Goal: Find contact information: Obtain details needed to contact an individual or organization

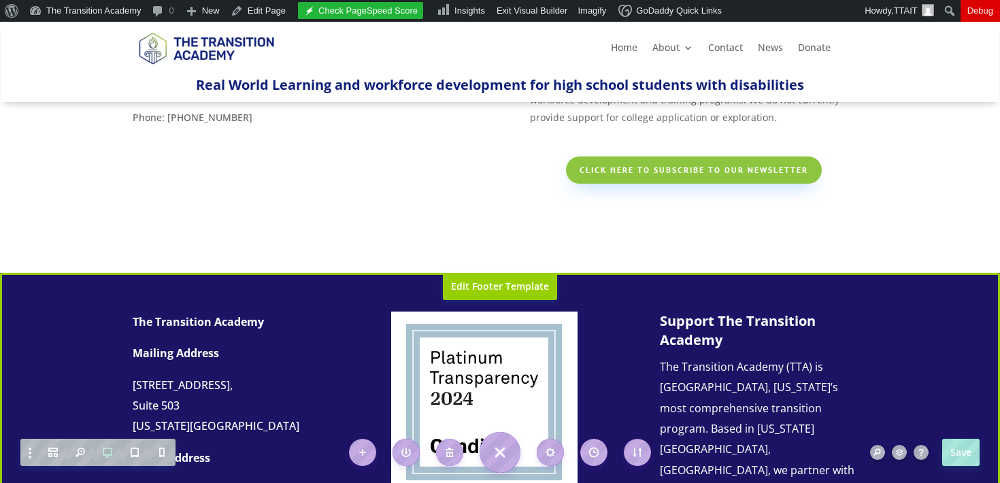
scroll to position [265, 0]
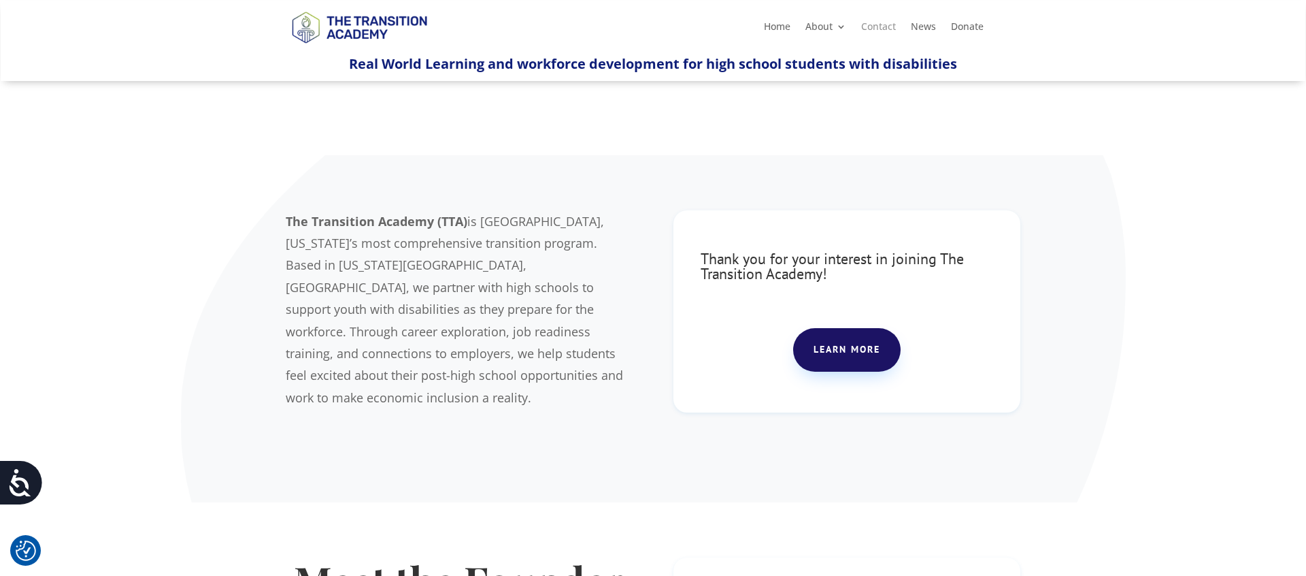
click at [863, 22] on link "Contact" at bounding box center [878, 29] width 35 height 15
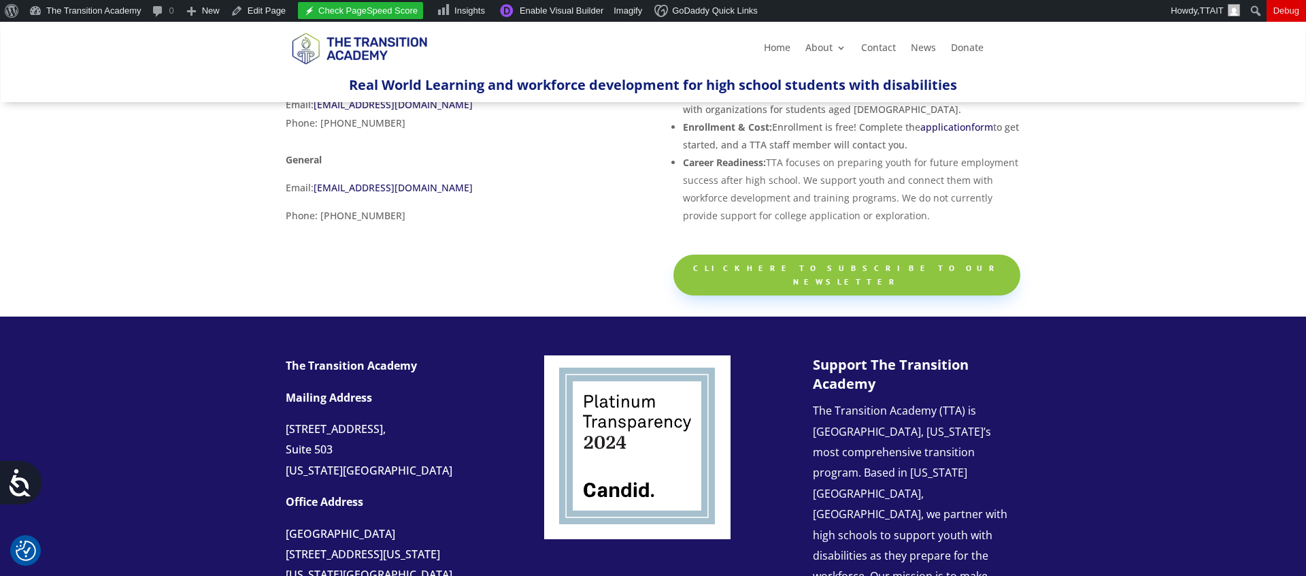
scroll to position [193, 0]
click at [839, 261] on link "Click here to subscribe to our newsletter" at bounding box center [846, 274] width 347 height 41
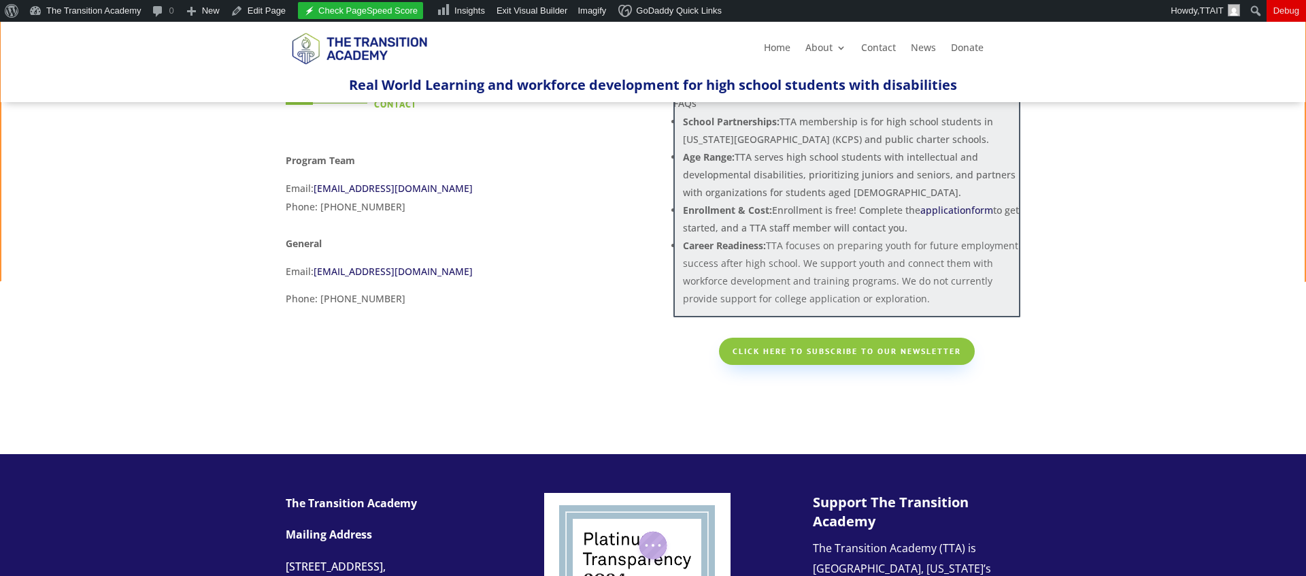
scroll to position [36, 0]
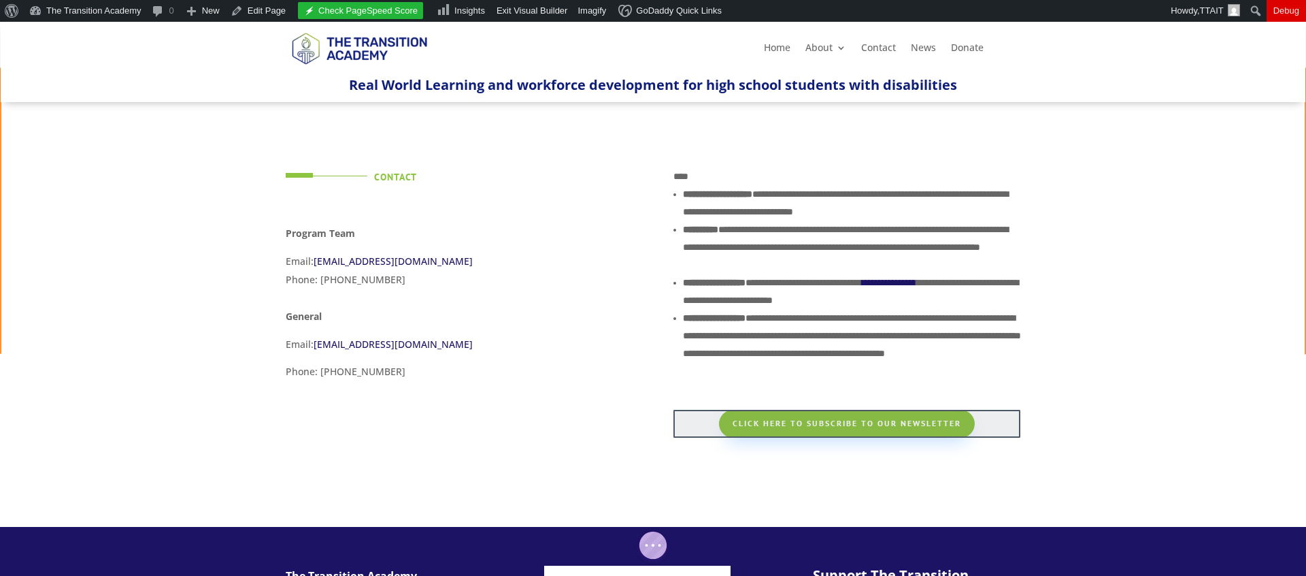
click at [828, 427] on div at bounding box center [846, 423] width 347 height 27
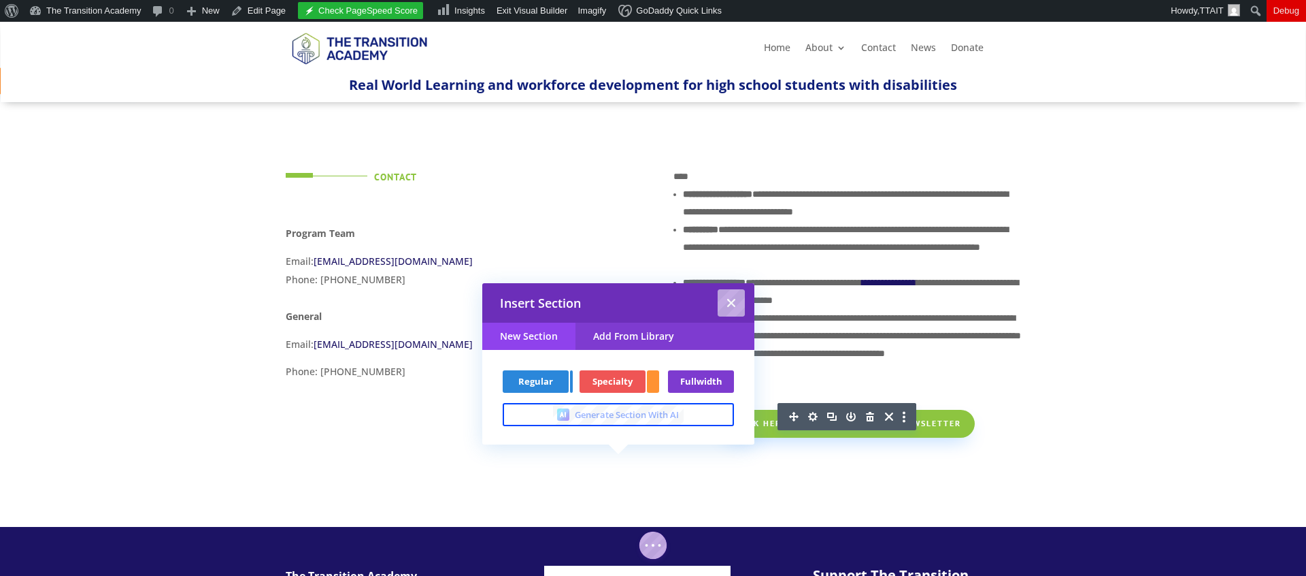
click at [547, 379] on span "Regular" at bounding box center [536, 381] width 52 height 9
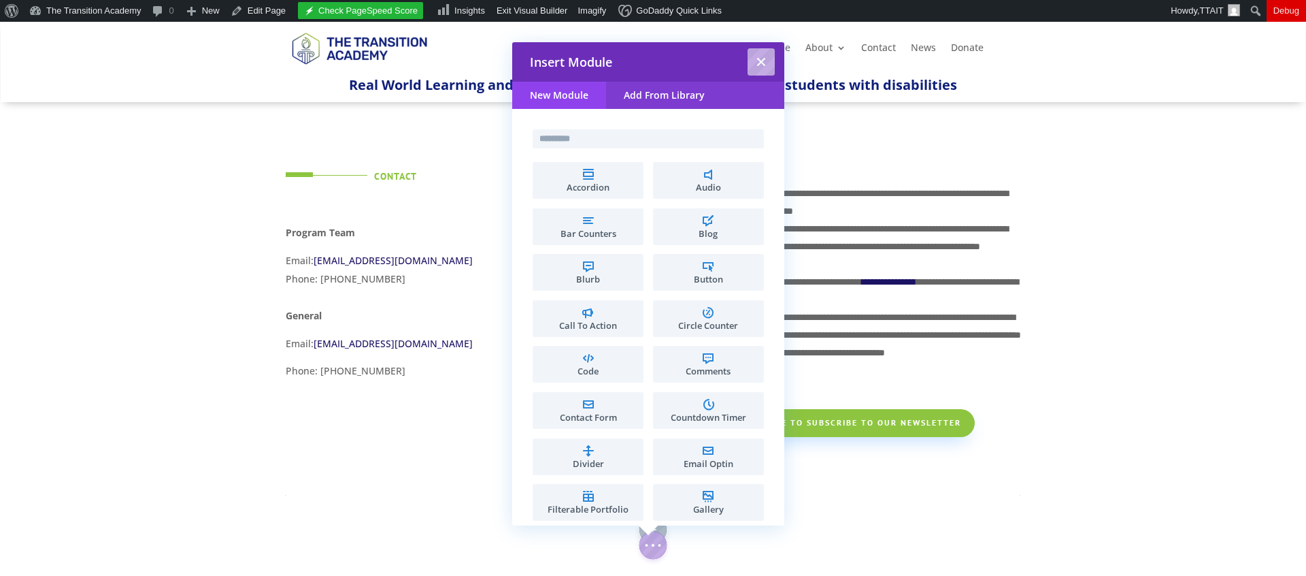
click at [619, 137] on input "text" at bounding box center [648, 138] width 231 height 19
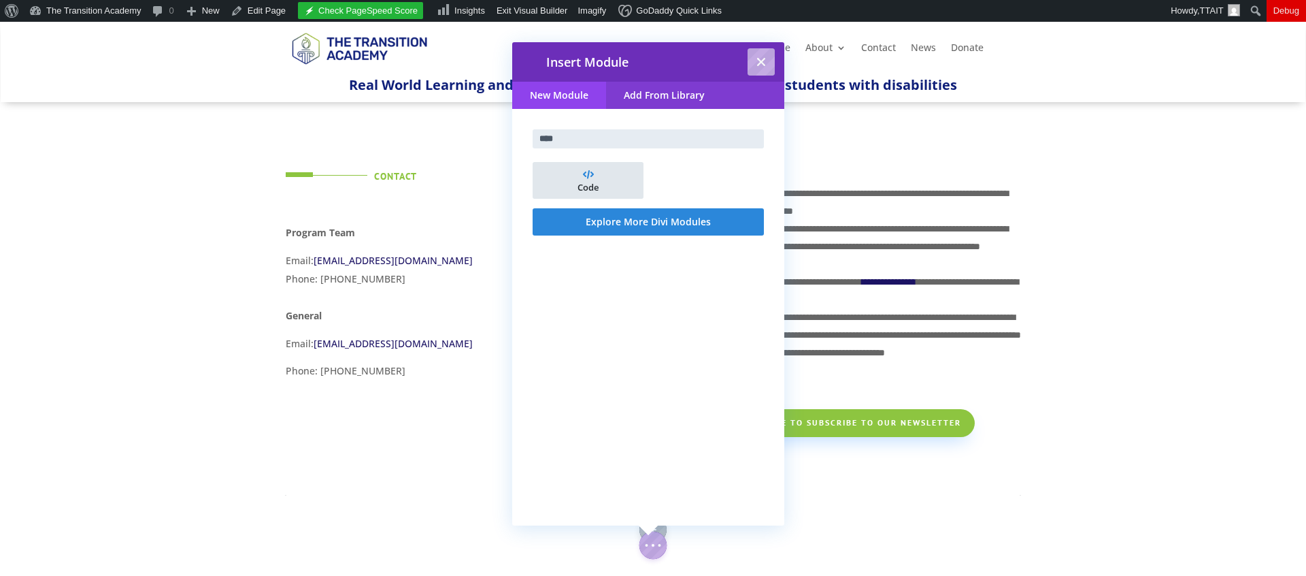
type input "****"
click at [604, 191] on span "Code" at bounding box center [587, 187] width 97 height 9
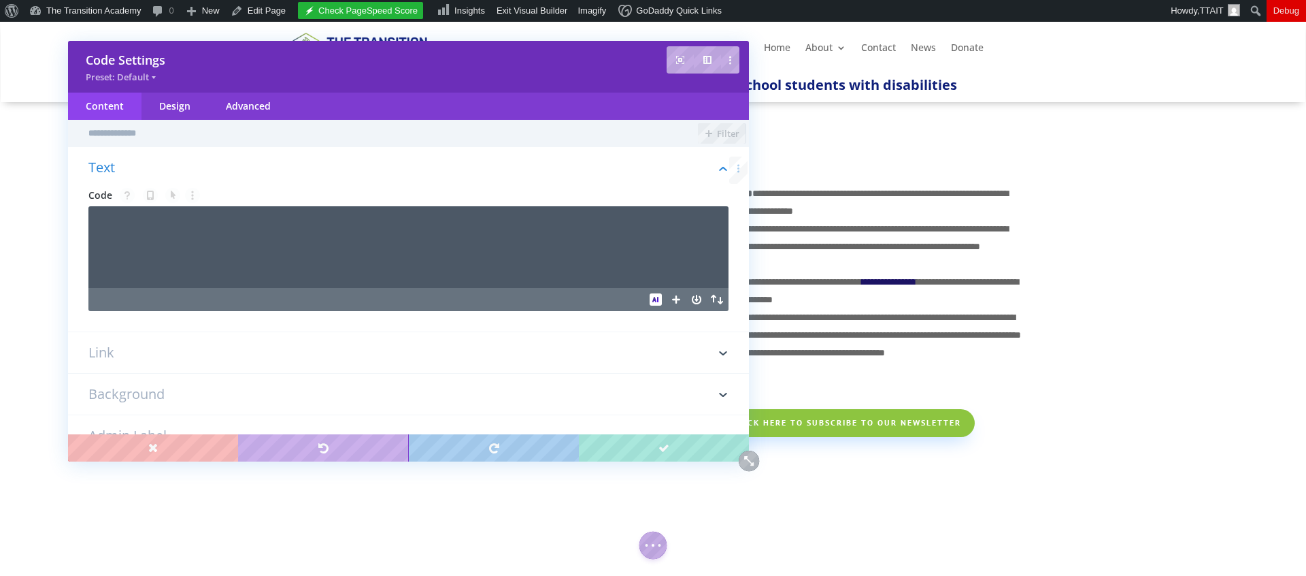
click at [390, 236] on textarea at bounding box center [408, 247] width 640 height 82
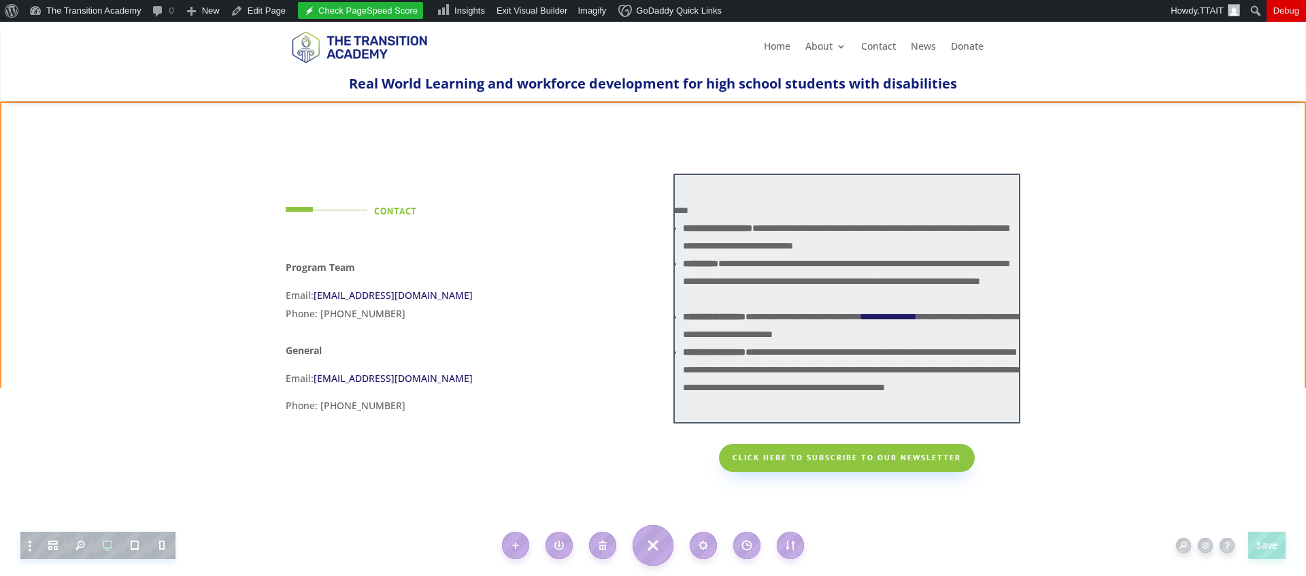
scroll to position [0, 0]
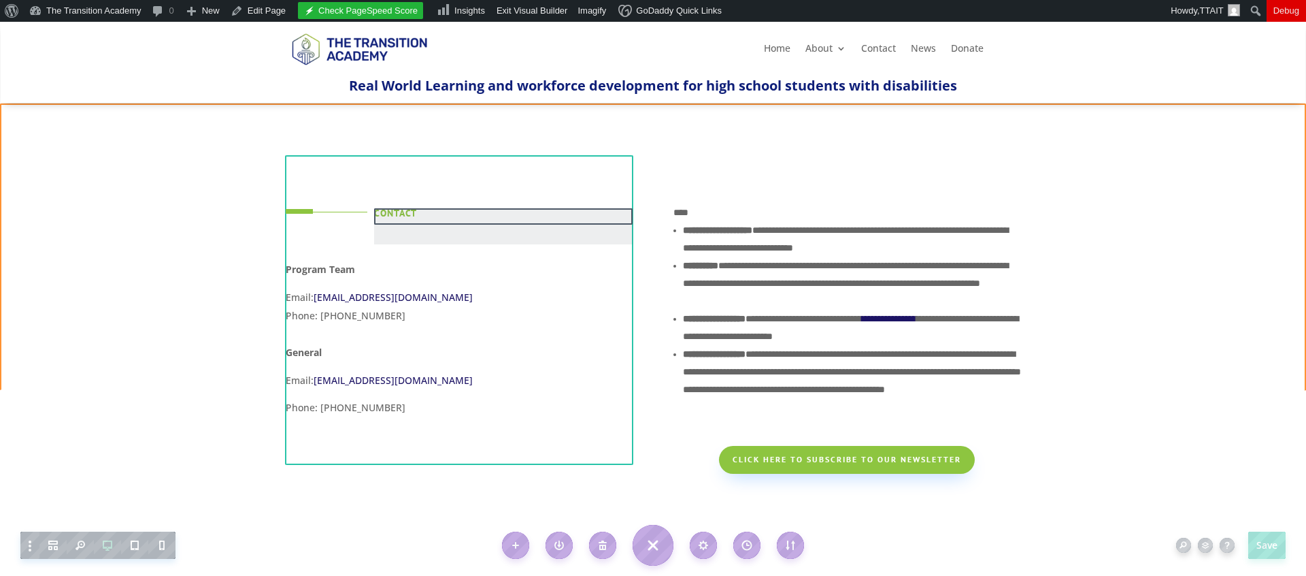
click at [394, 213] on div at bounding box center [503, 226] width 259 height 36
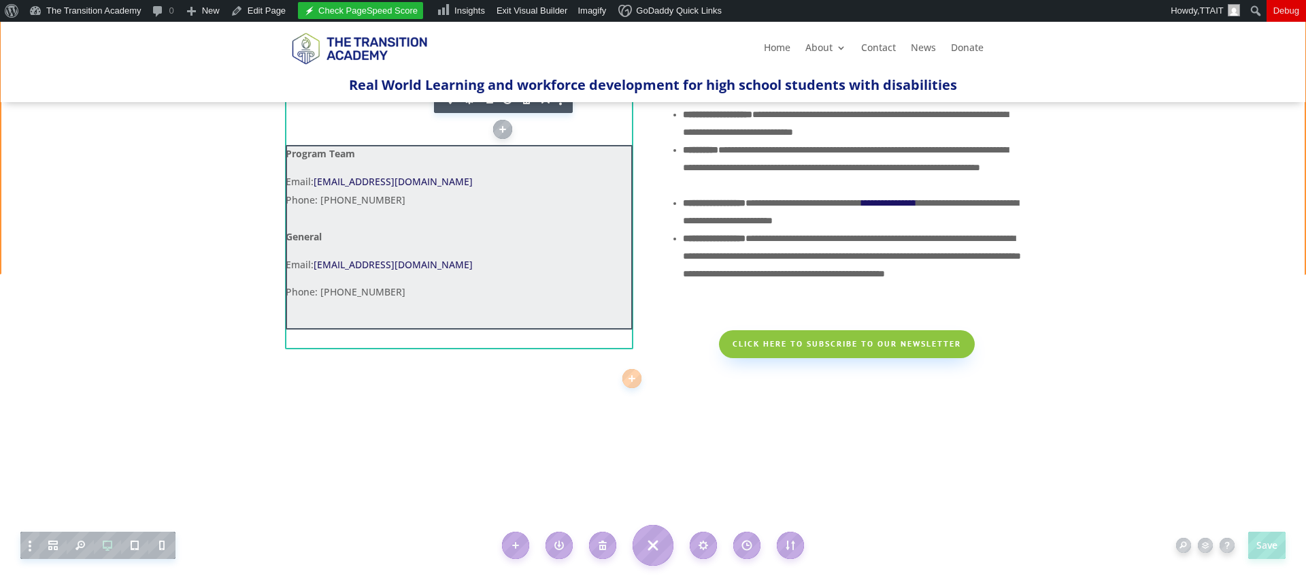
scroll to position [171, 0]
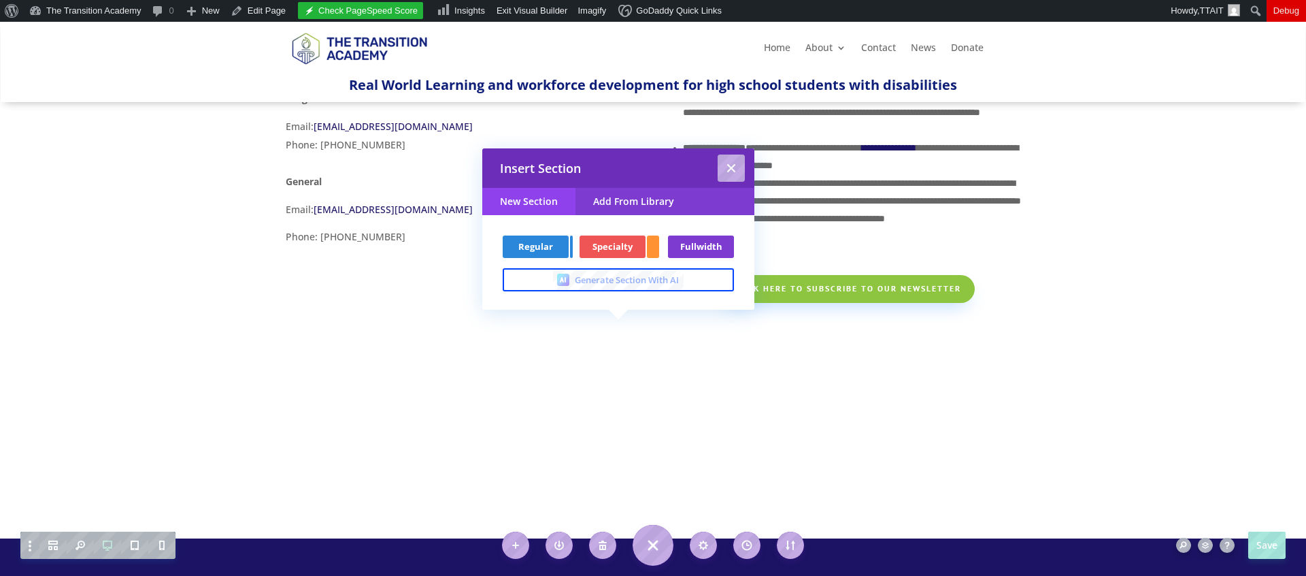
click at [895, 238] on div at bounding box center [846, 130] width 347 height 250
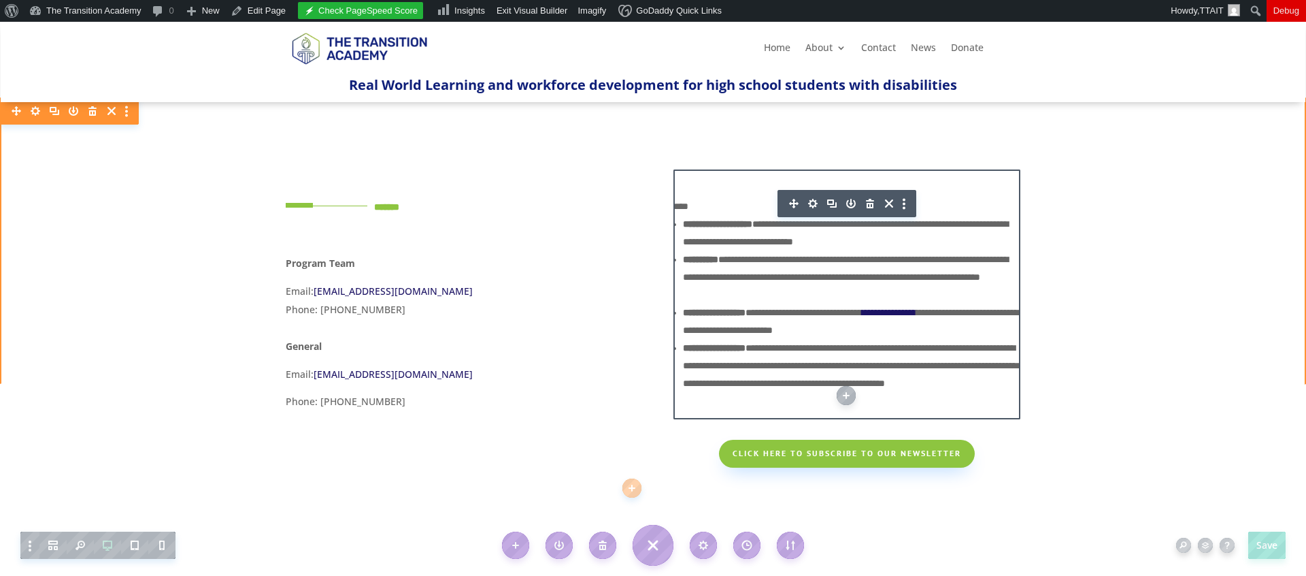
scroll to position [0, 0]
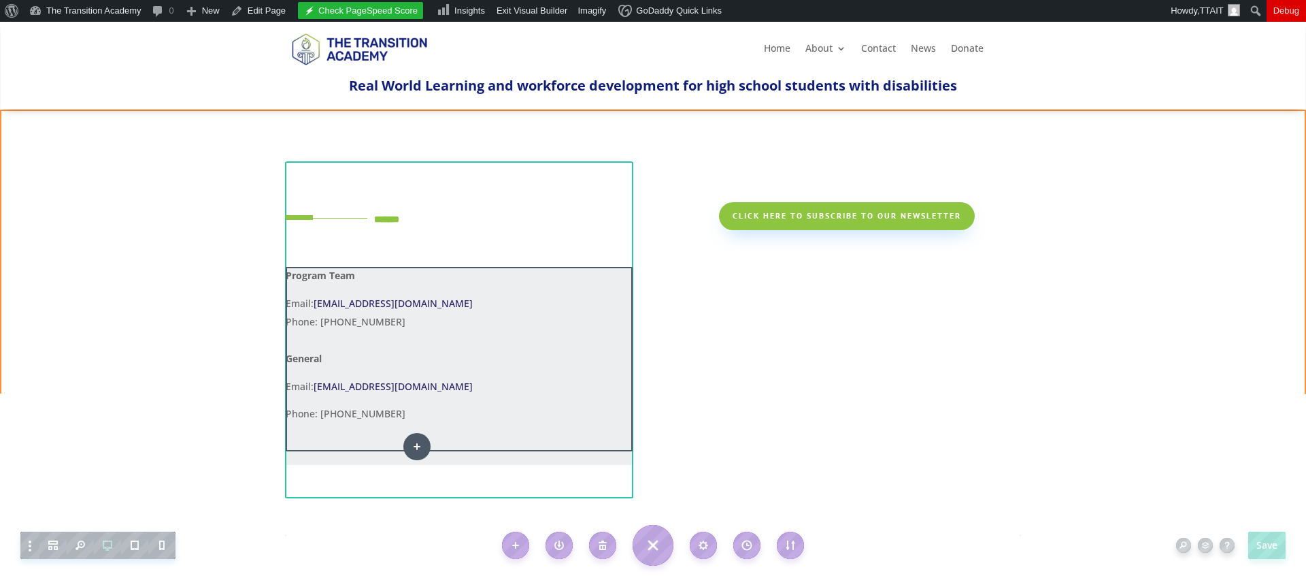
drag, startPoint x: 793, startPoint y: 210, endPoint x: 417, endPoint y: 446, distance: 443.5
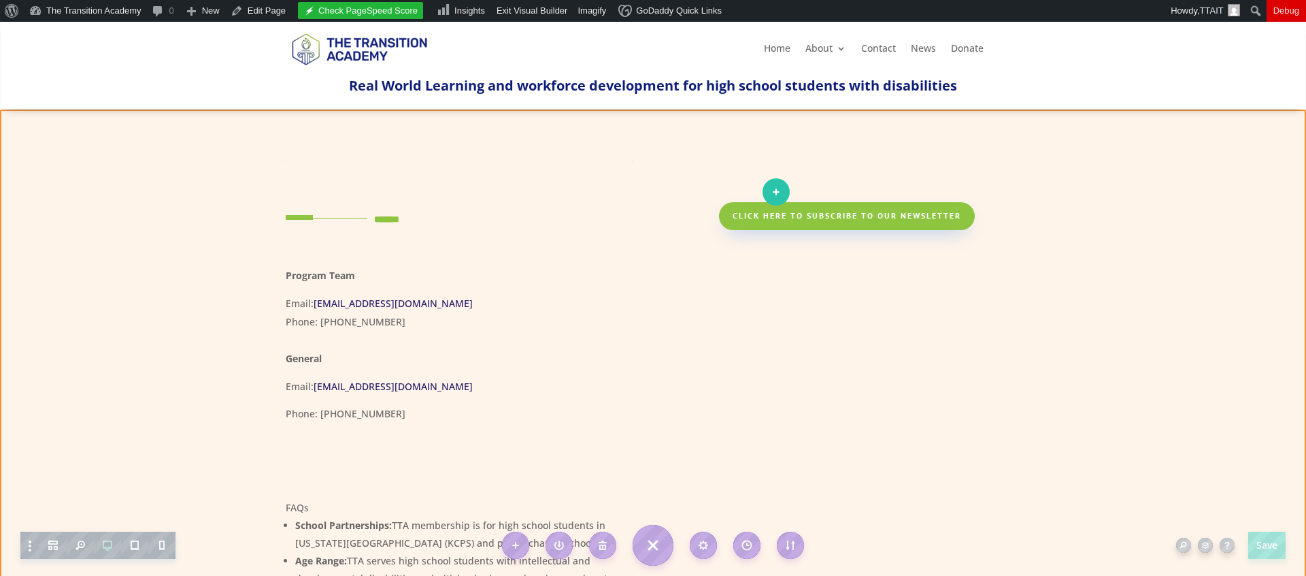
drag, startPoint x: 401, startPoint y: 397, endPoint x: 776, endPoint y: 193, distance: 427.1
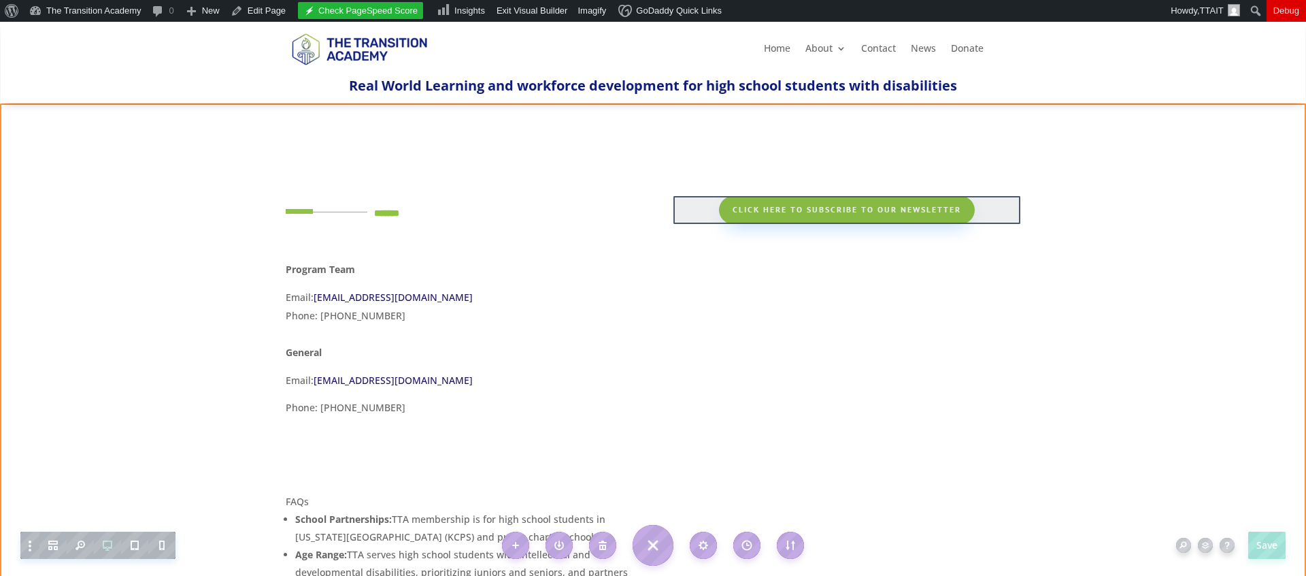
click at [823, 210] on div at bounding box center [846, 209] width 347 height 27
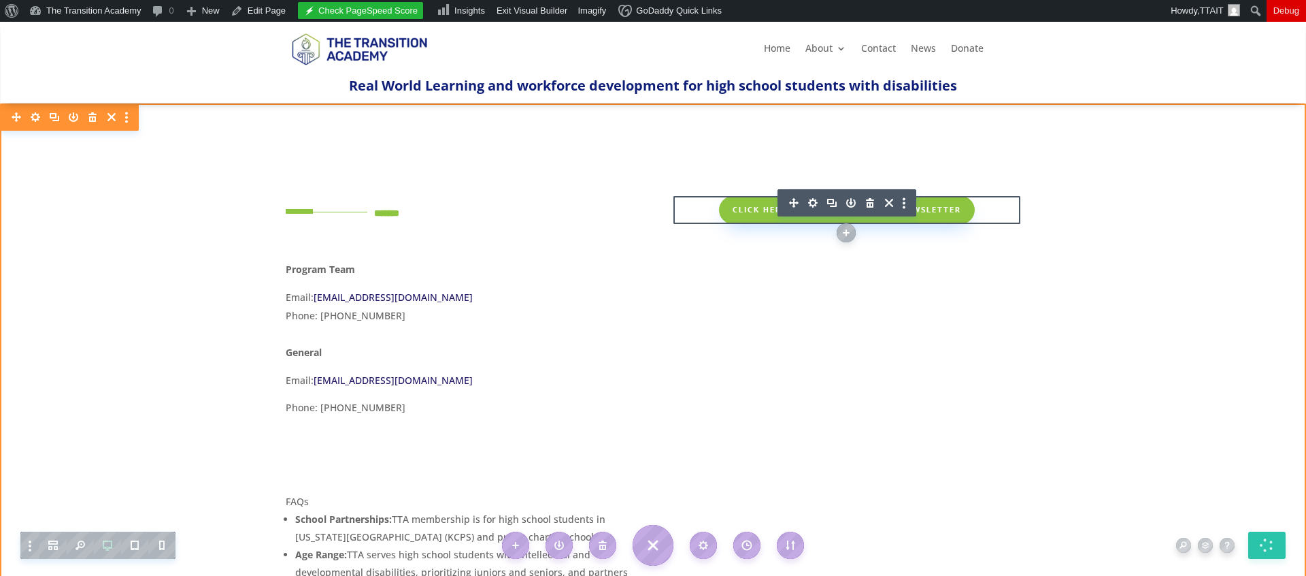
click at [865, 202] on icon "button" at bounding box center [870, 202] width 19 height 19
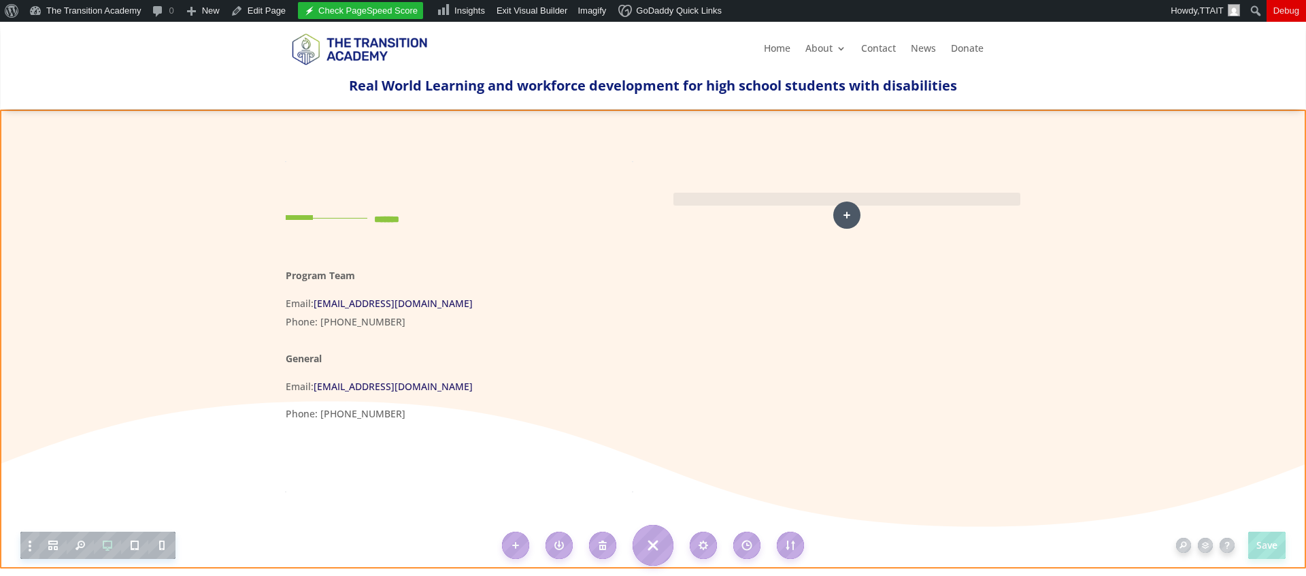
drag, startPoint x: 355, startPoint y: 478, endPoint x: 847, endPoint y: 215, distance: 557.5
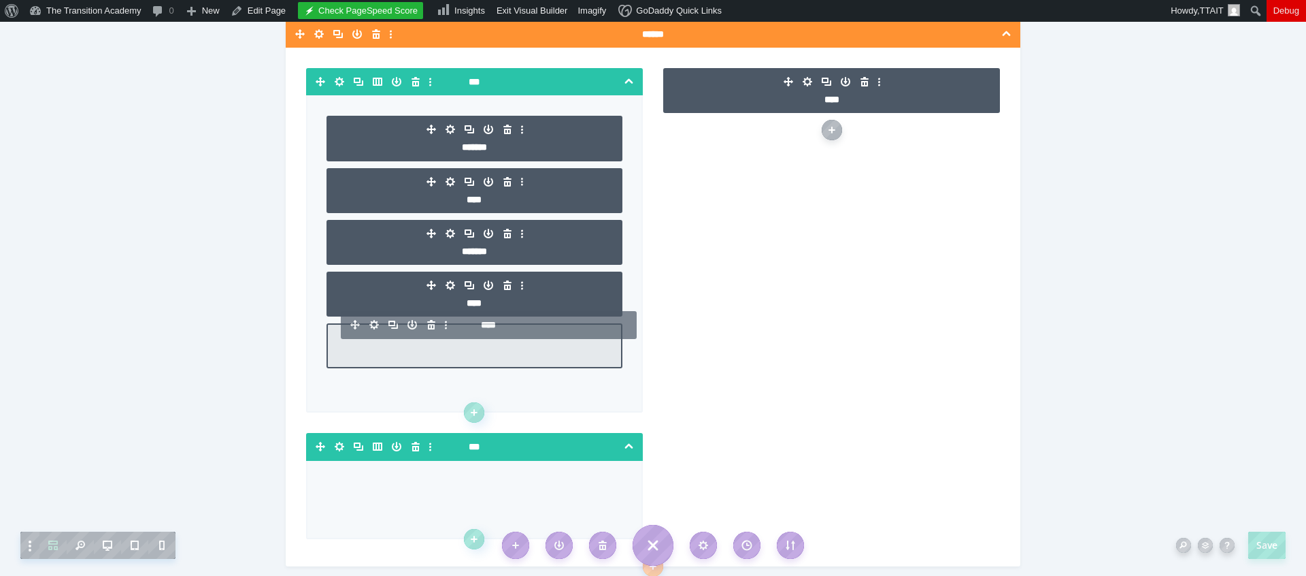
drag, startPoint x: 422, startPoint y: 440, endPoint x: 436, endPoint y: 322, distance: 118.6
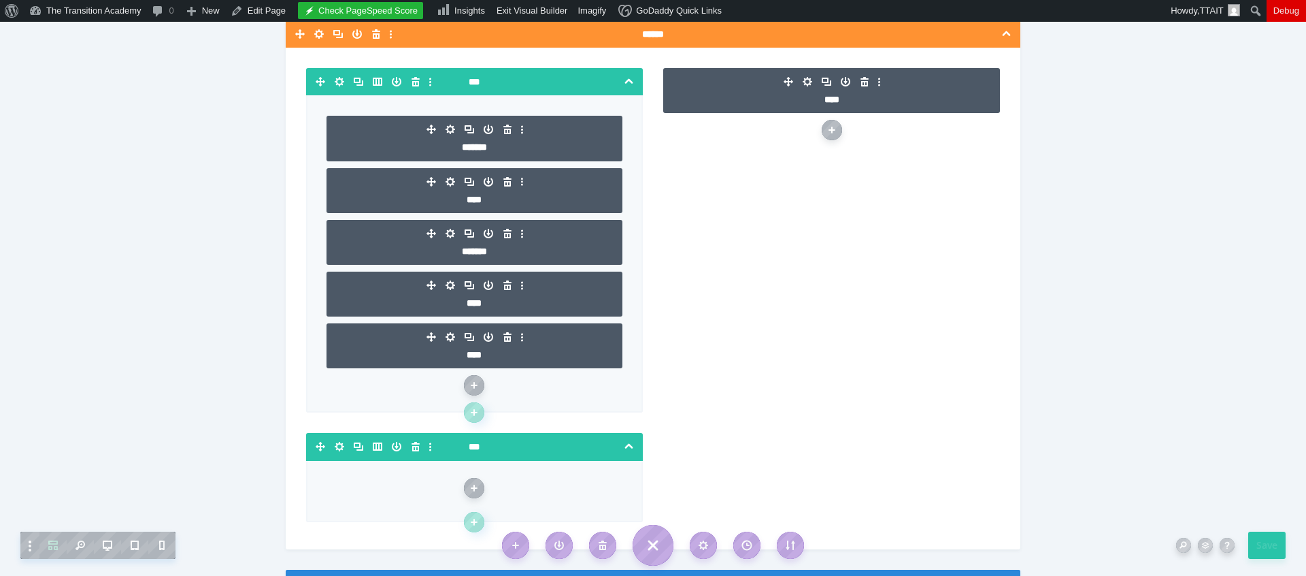
click at [412, 448] on icon "button" at bounding box center [416, 446] width 8 height 10
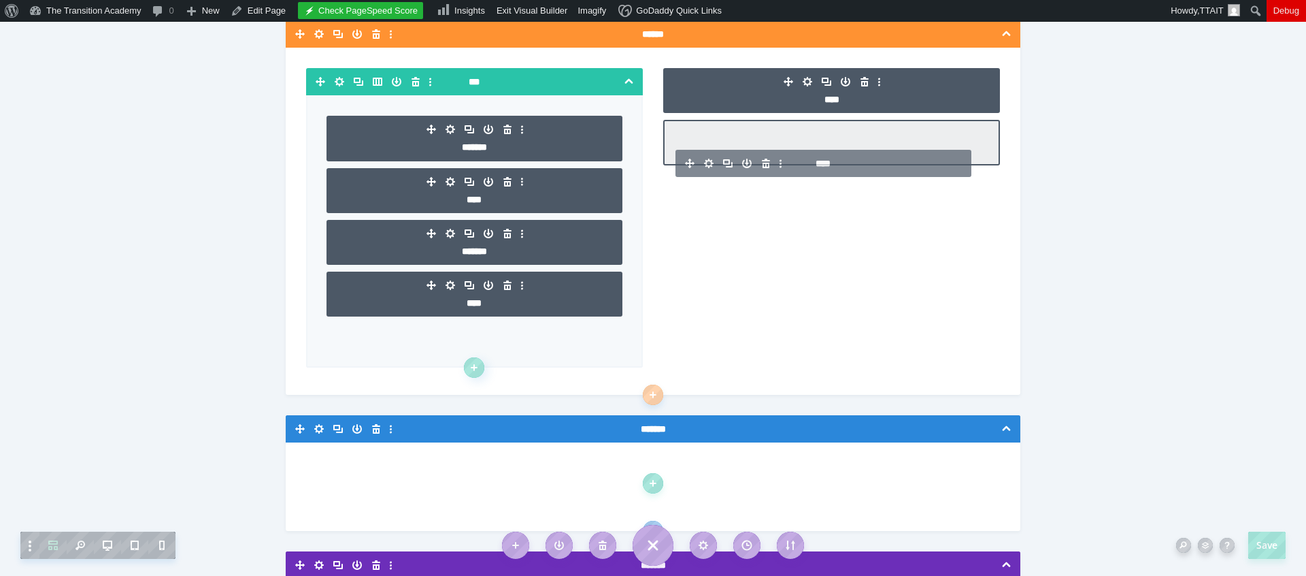
drag, startPoint x: 430, startPoint y: 335, endPoint x: 778, endPoint y: 163, distance: 387.9
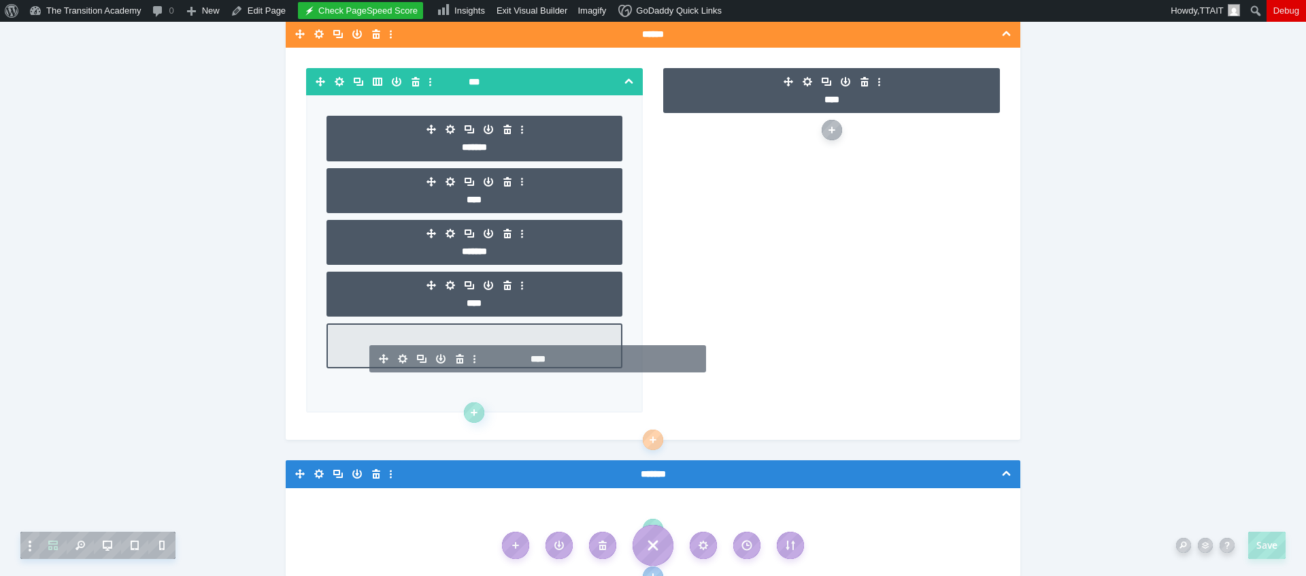
drag, startPoint x: 789, startPoint y: 84, endPoint x: 493, endPoint y: 359, distance: 403.9
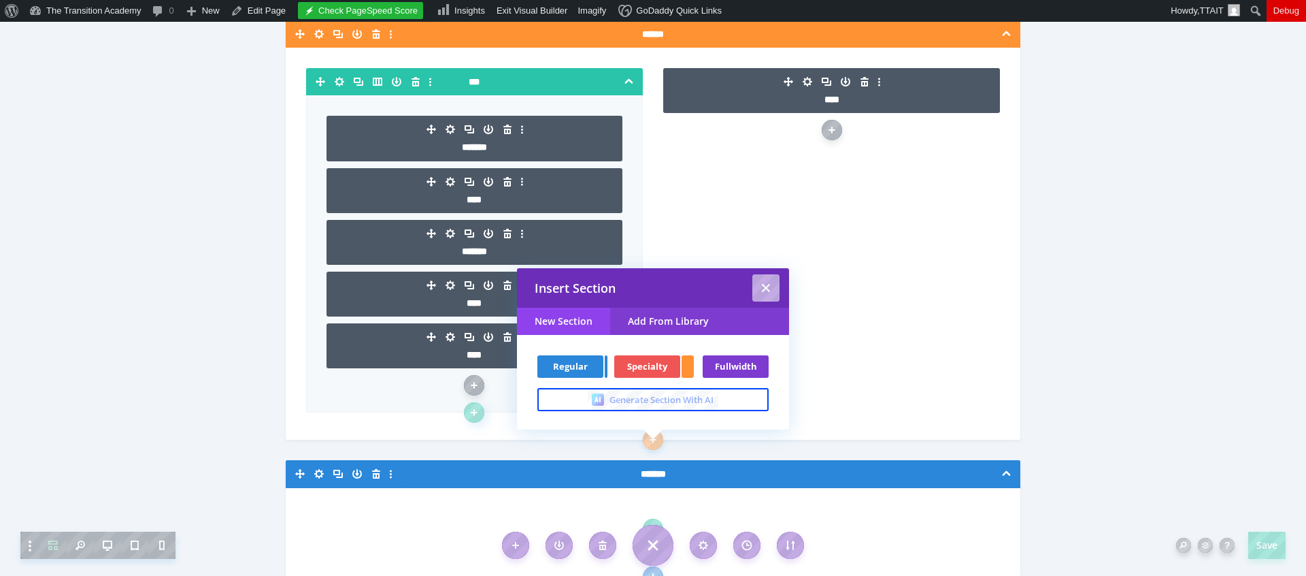
click at [579, 365] on span "Regular" at bounding box center [570, 366] width 52 height 9
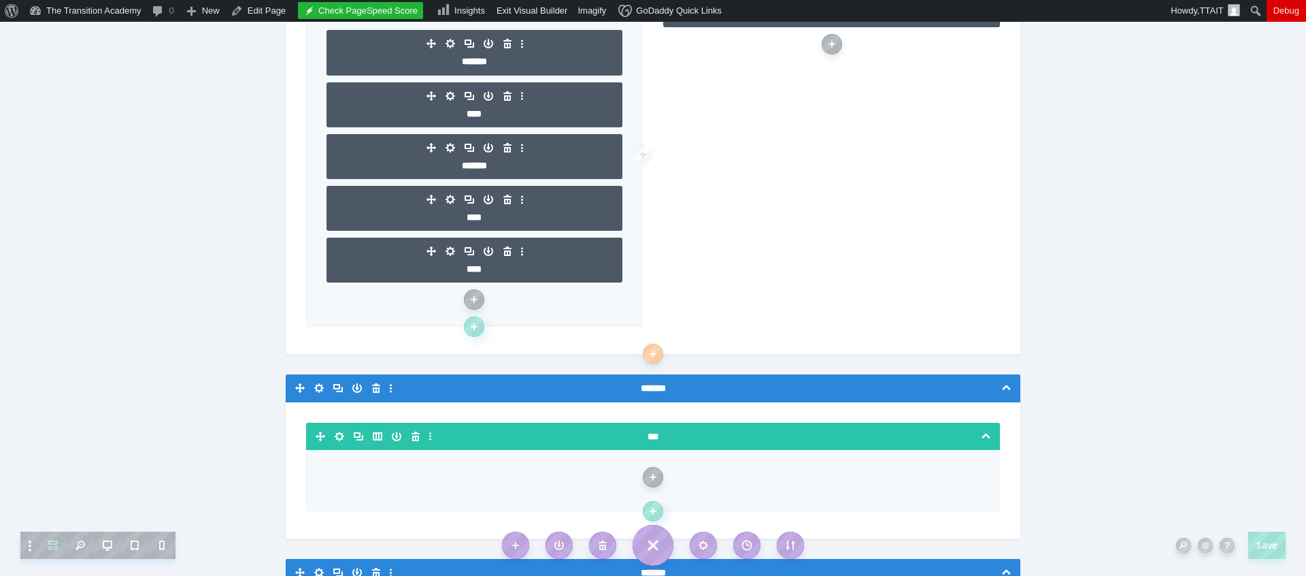
scroll to position [88, 0]
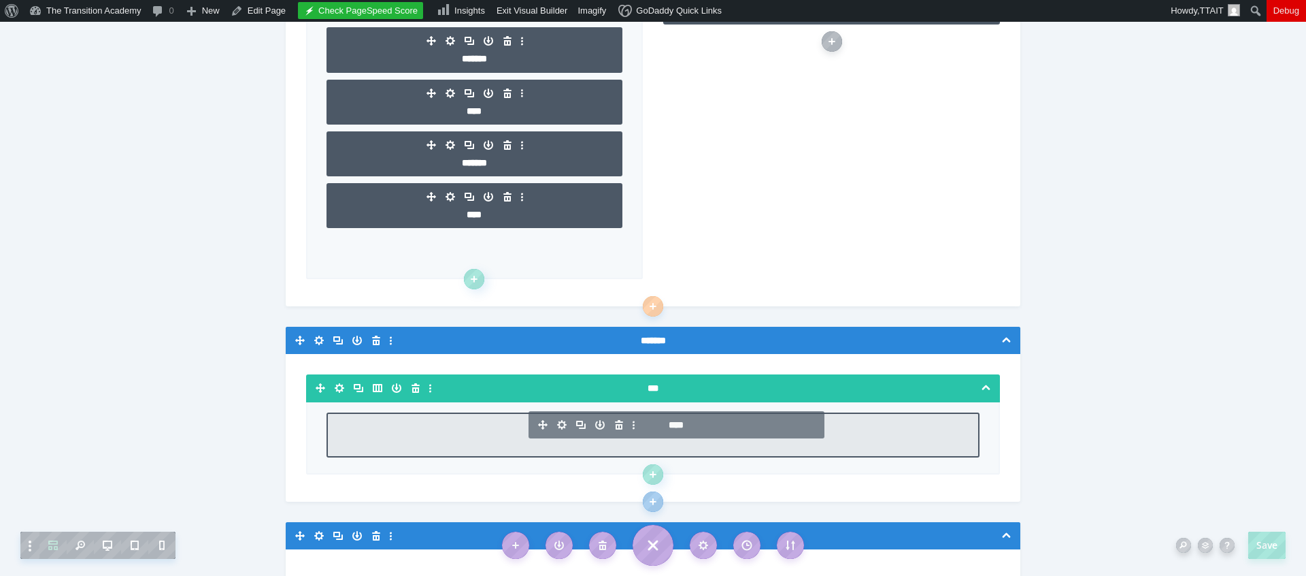
drag, startPoint x: 431, startPoint y: 246, endPoint x: 632, endPoint y: 429, distance: 271.1
